Goal: Task Accomplishment & Management: Use online tool/utility

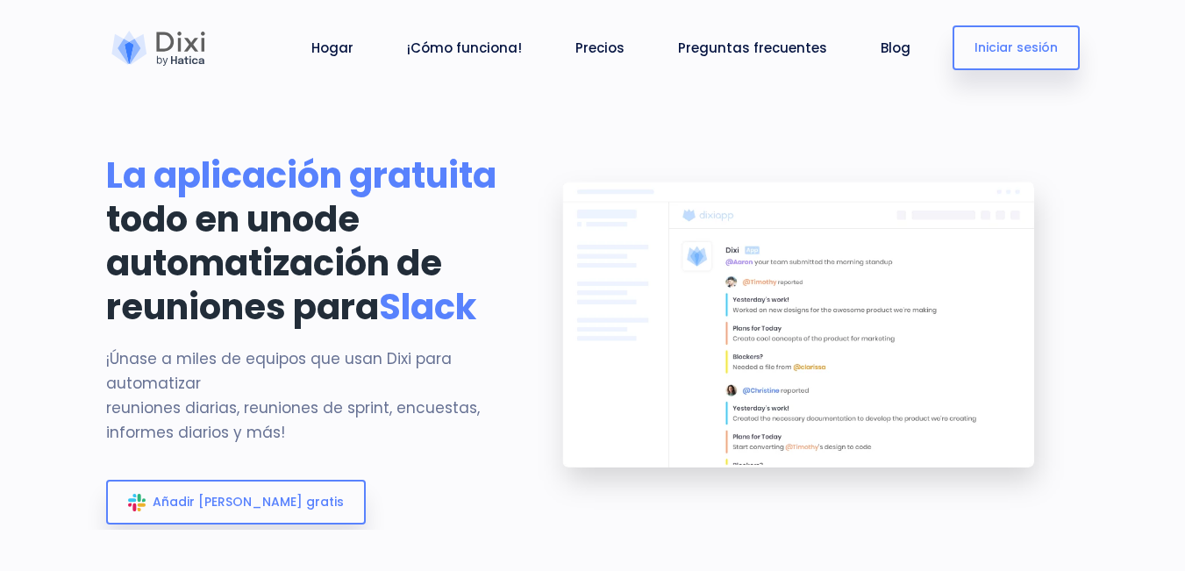
click at [663, 118] on section "La aplicación gratuita todo en uno de automatización de reuniones para Slack ¡Ú…" at bounding box center [592, 265] width 1185 height 530
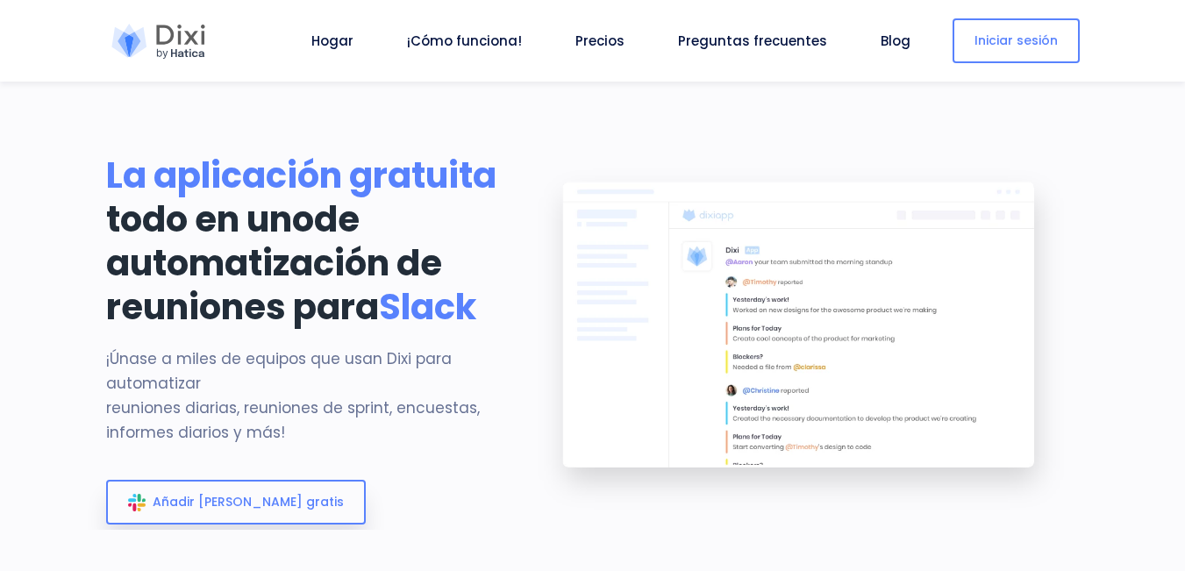
scroll to position [185, 0]
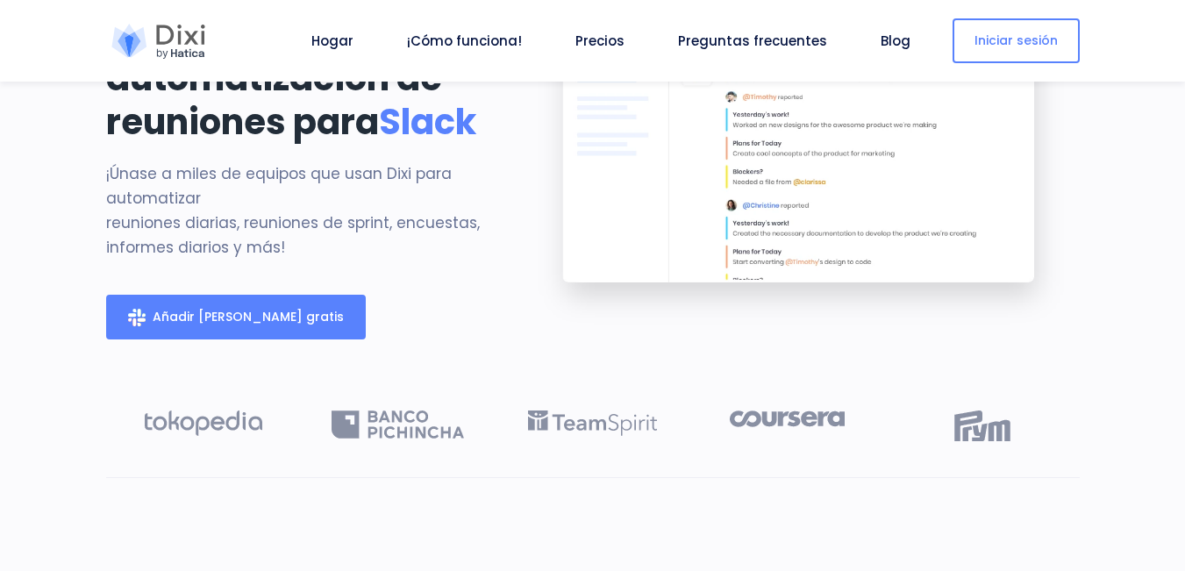
click at [259, 339] on link "Añadir [PERSON_NAME] gratis" at bounding box center [236, 317] width 260 height 45
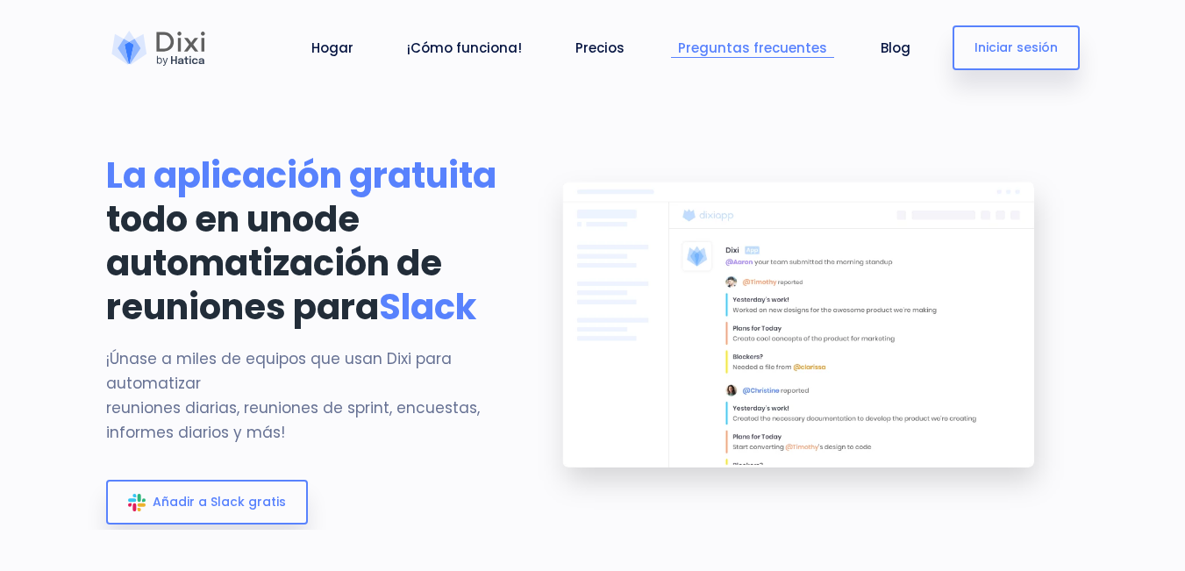
click at [728, 52] on font "Preguntas frecuentes" at bounding box center [752, 48] width 149 height 18
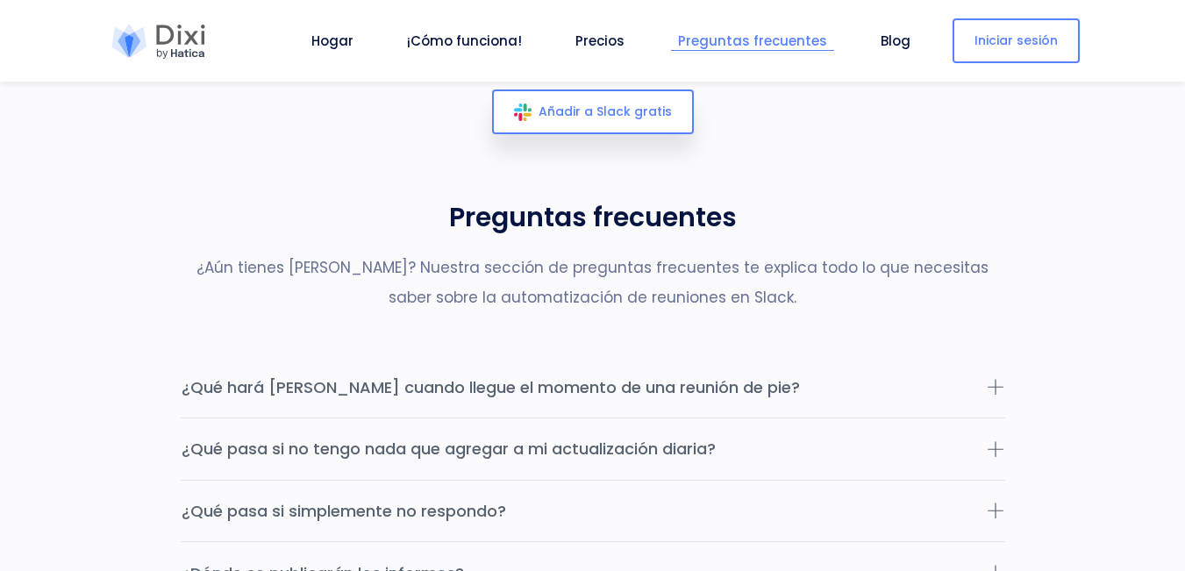
scroll to position [5461, 0]
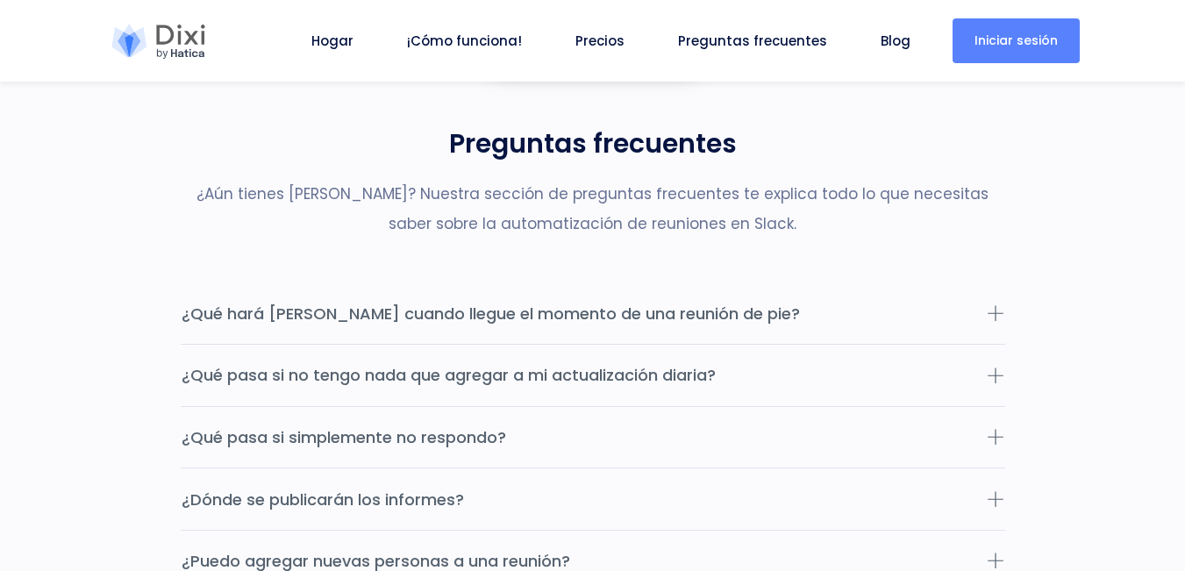
click at [994, 35] on font "Iniciar sesión" at bounding box center [1015, 41] width 83 height 18
